Goal: Transaction & Acquisition: Purchase product/service

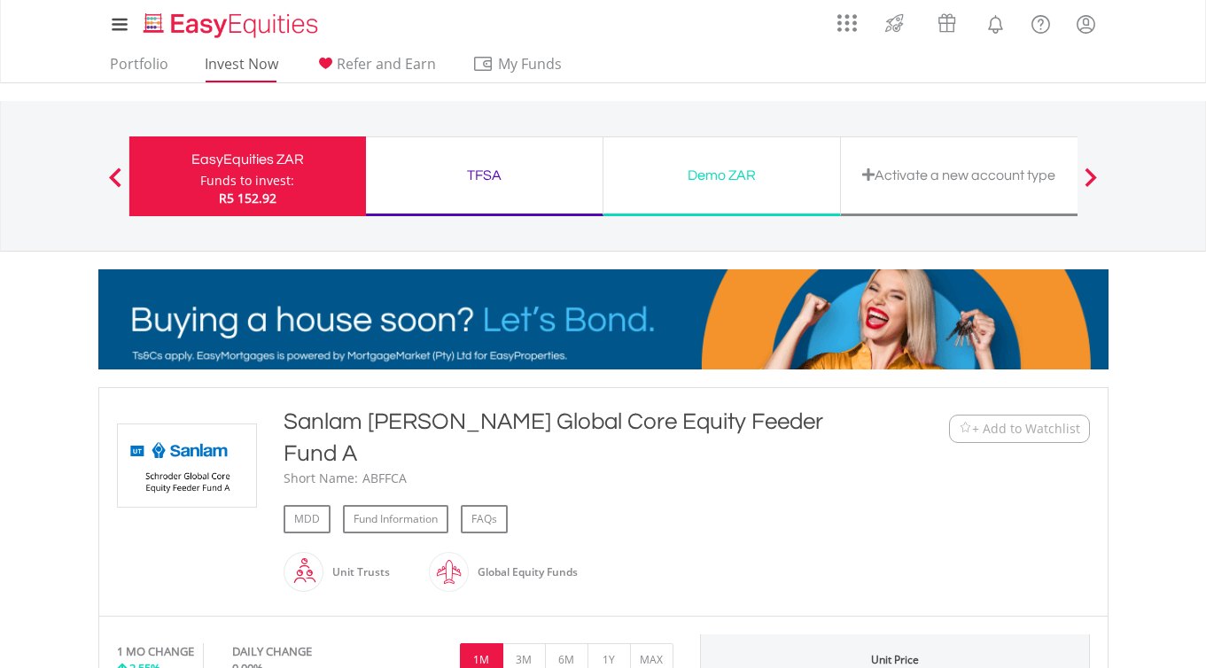
click at [230, 67] on link "Invest Now" at bounding box center [242, 68] width 88 height 27
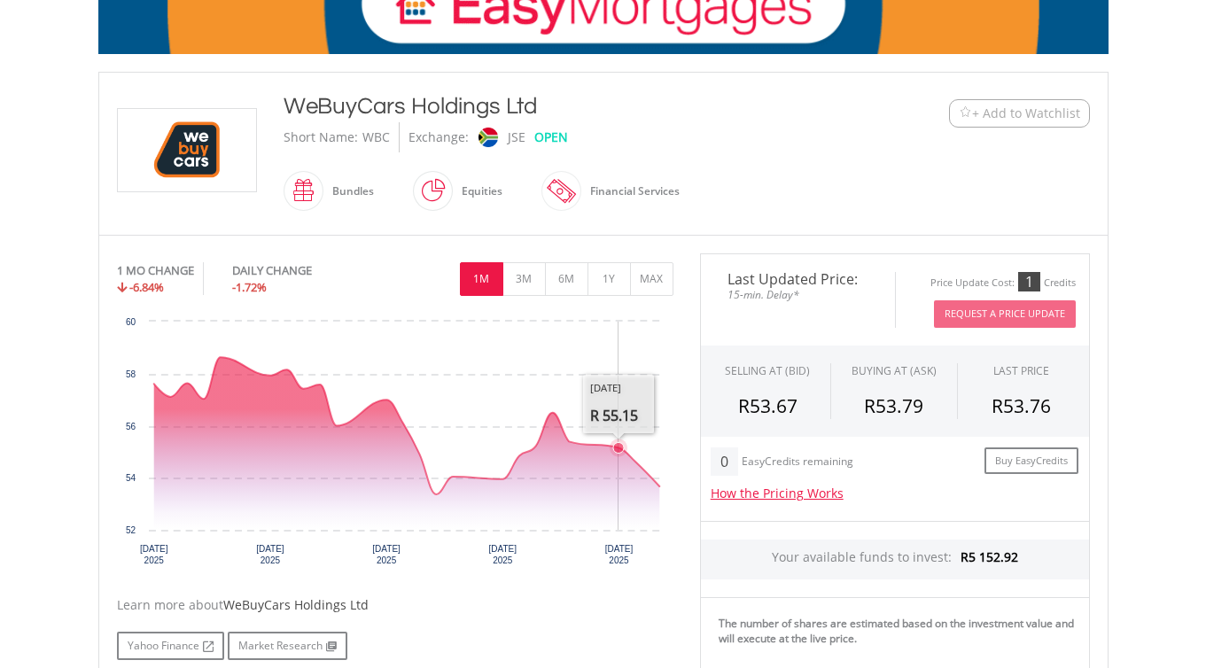
scroll to position [316, 0]
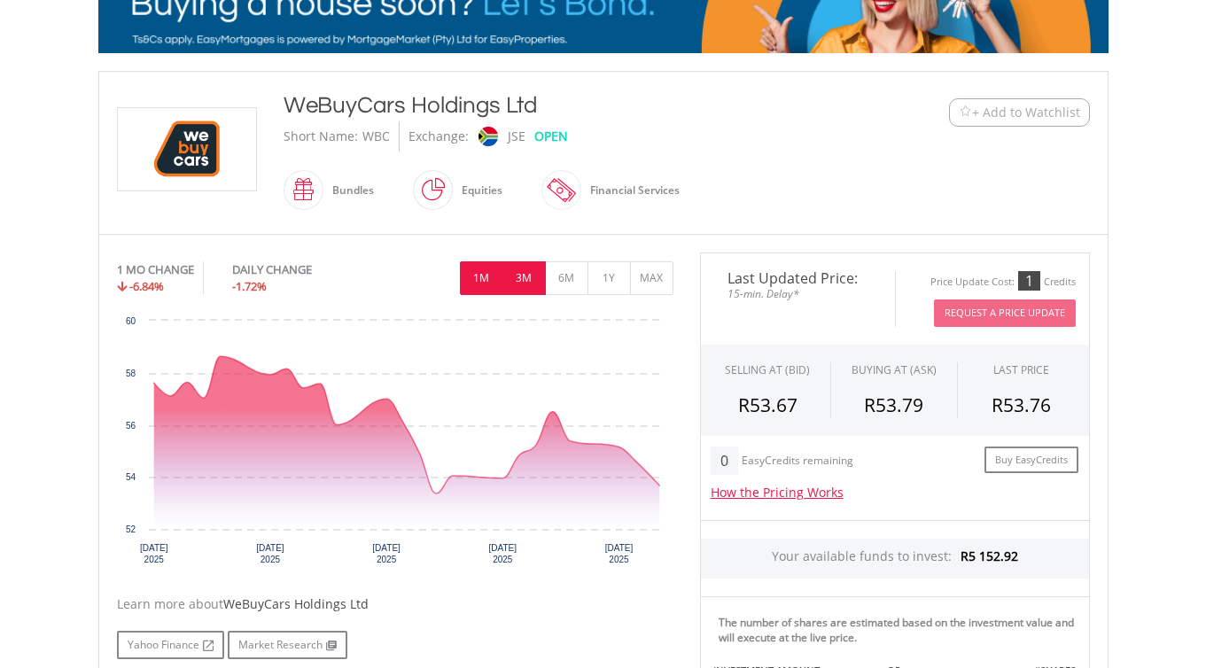
click at [520, 282] on button "3M" at bounding box center [524, 278] width 43 height 34
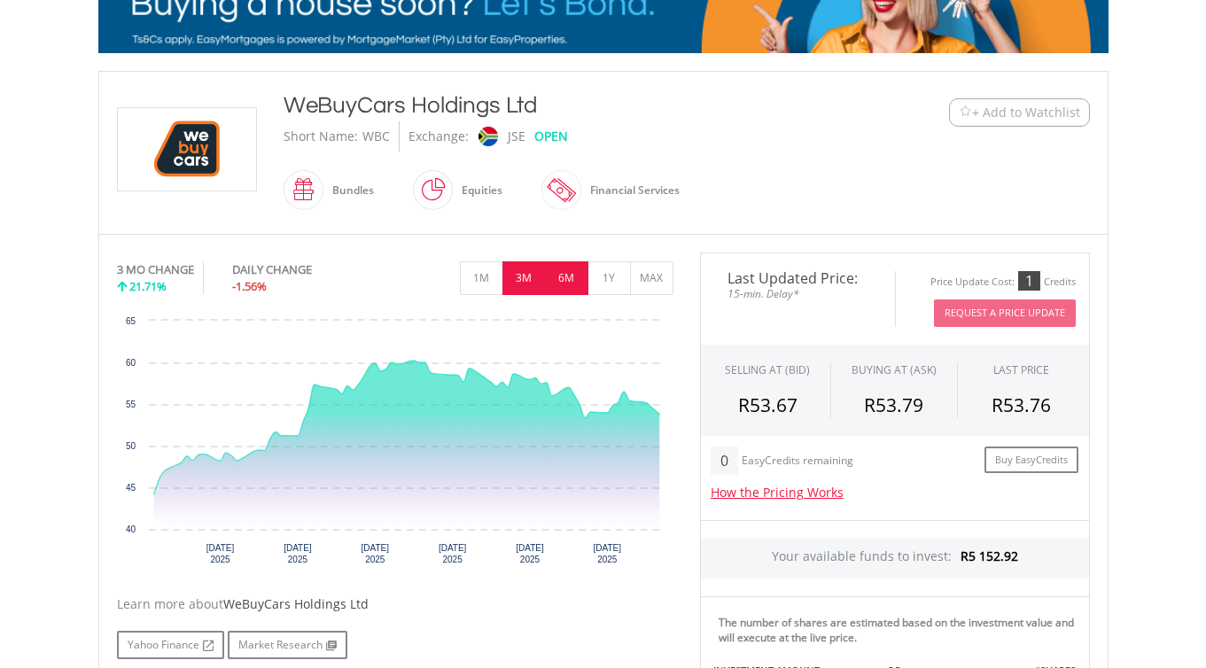
click at [562, 283] on button "6M" at bounding box center [566, 278] width 43 height 34
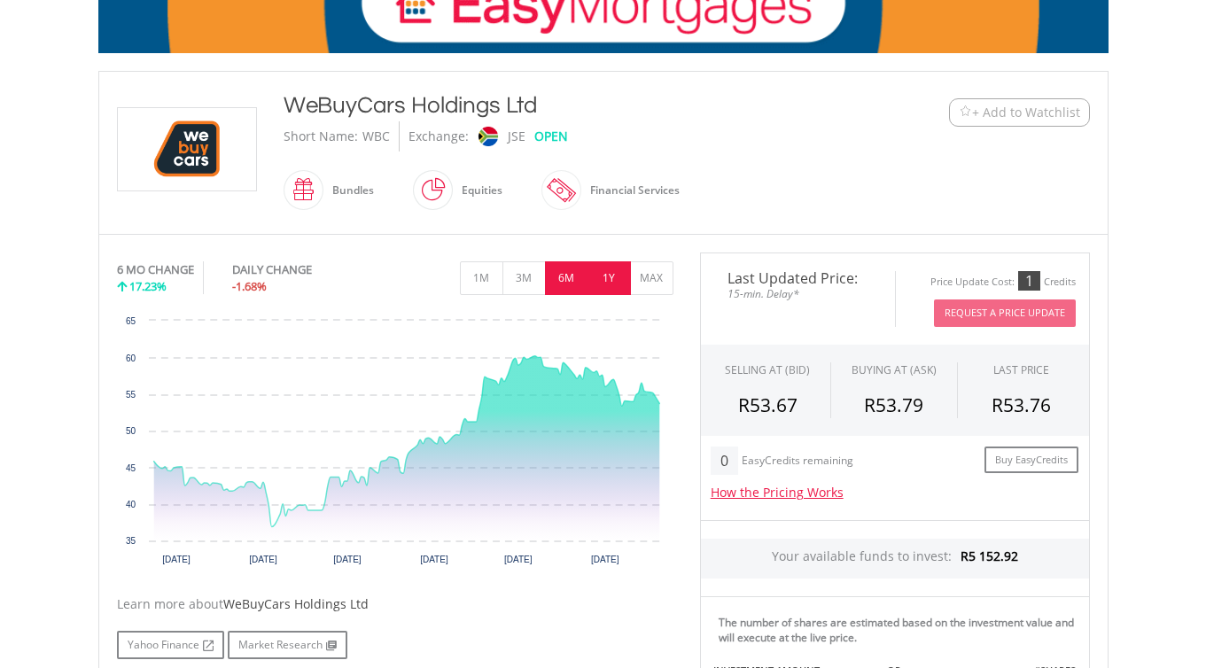
click at [605, 282] on button "1Y" at bounding box center [609, 278] width 43 height 34
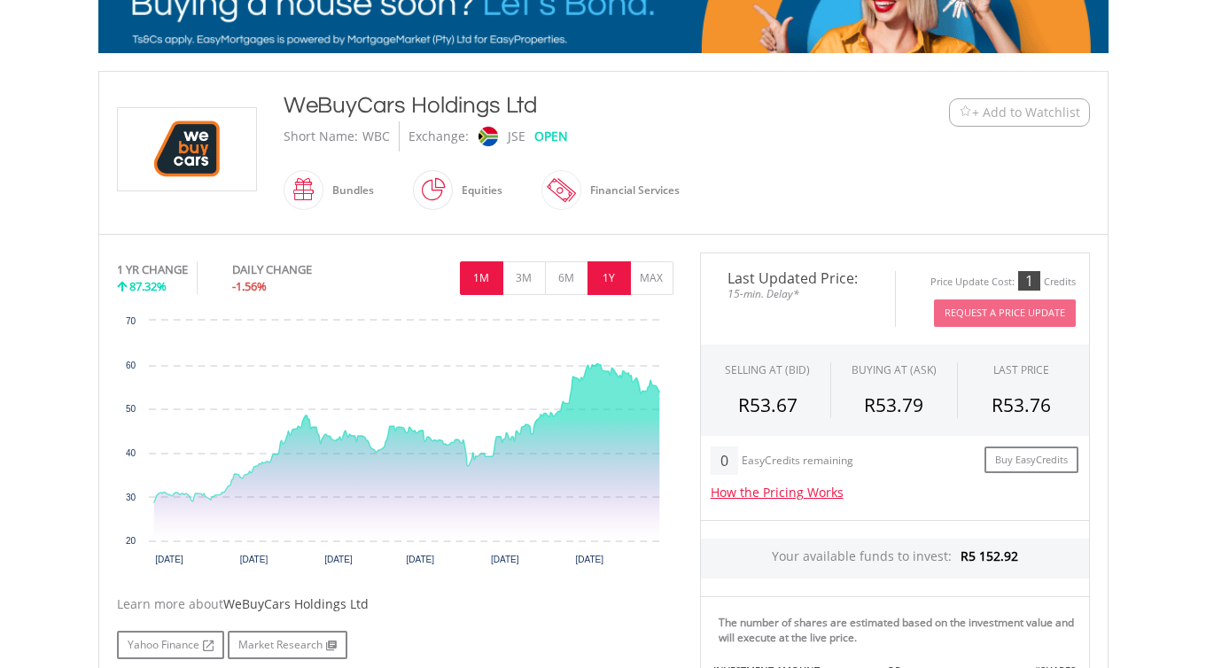
click at [486, 277] on button "1M" at bounding box center [481, 278] width 43 height 34
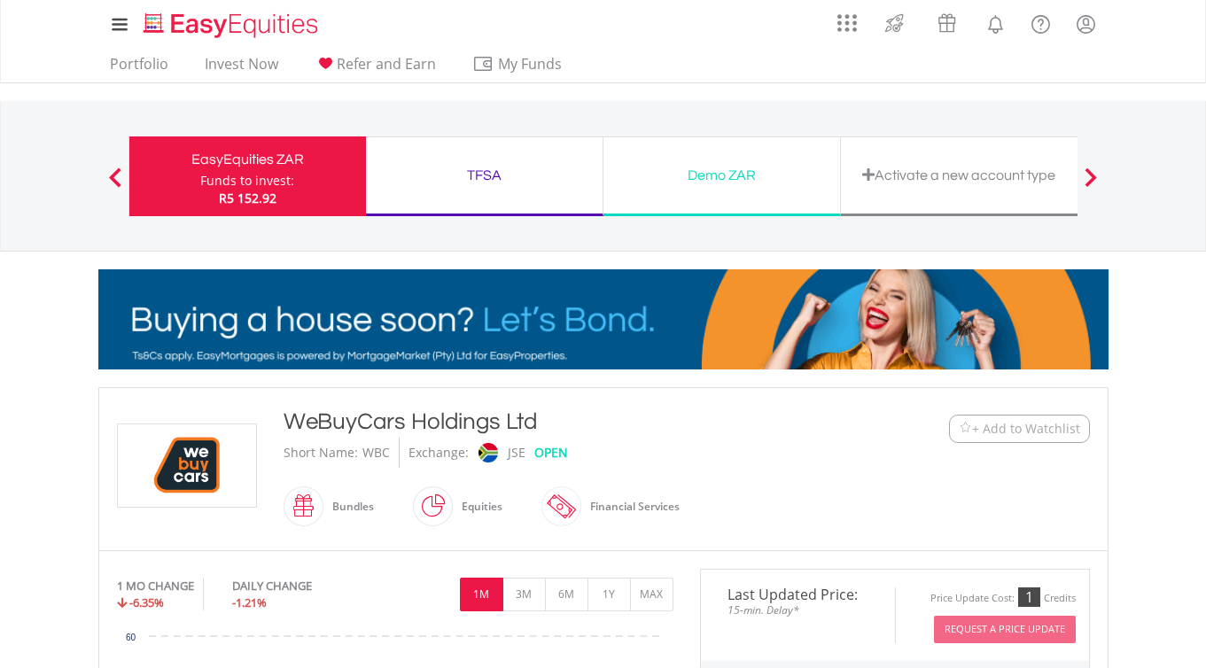
scroll to position [0, 0]
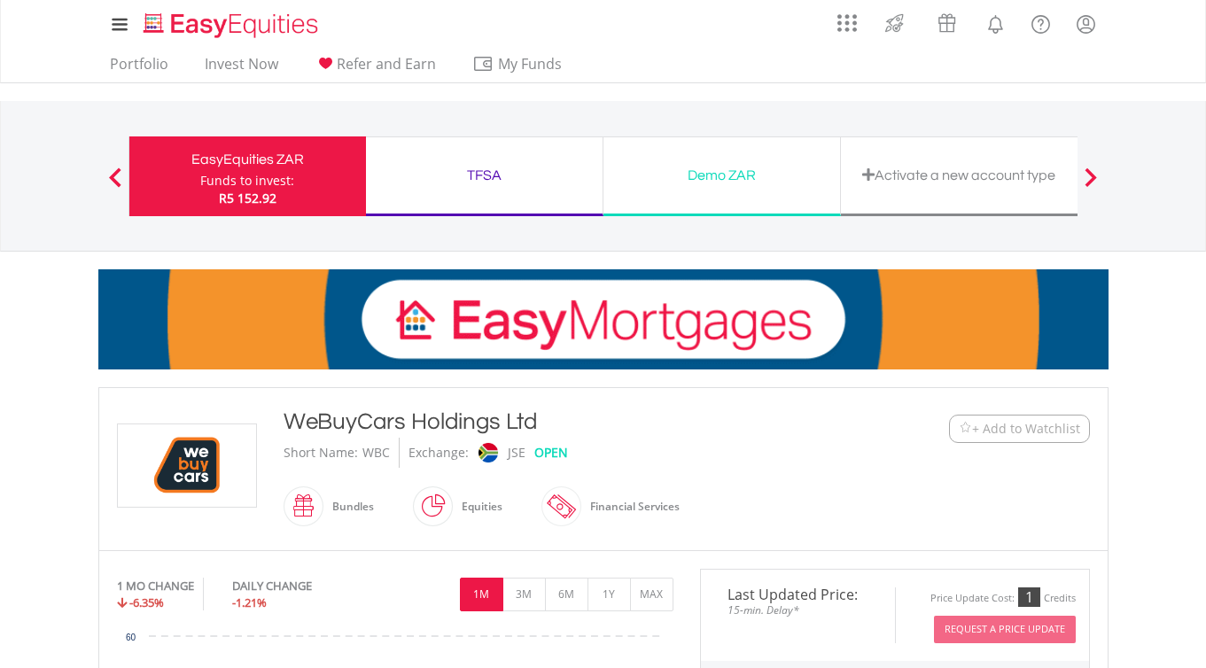
click at [199, 170] on div "EasyEquities ZAR" at bounding box center [247, 159] width 215 height 25
click at [234, 72] on link "Invest Now" at bounding box center [242, 68] width 88 height 27
